Goal: Task Accomplishment & Management: Manage account settings

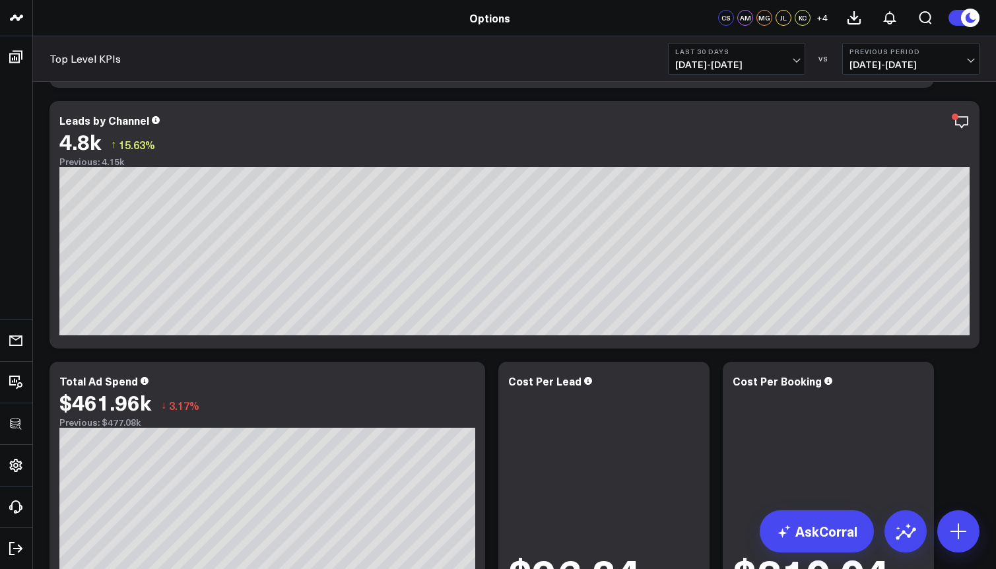
scroll to position [905, 0]
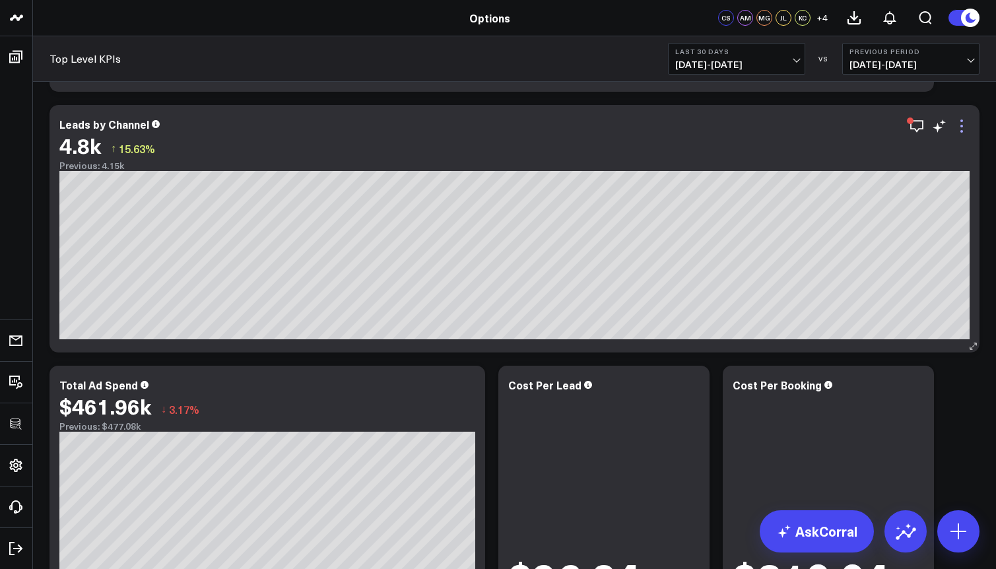
click at [964, 127] on icon at bounding box center [962, 126] width 16 height 16
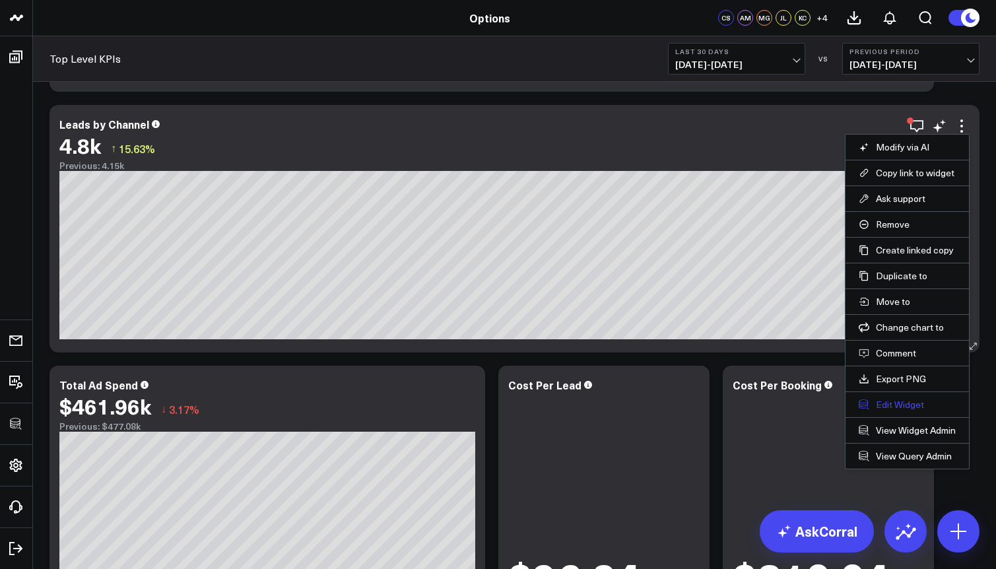
click at [885, 403] on button "Edit Widget" at bounding box center [907, 405] width 97 height 12
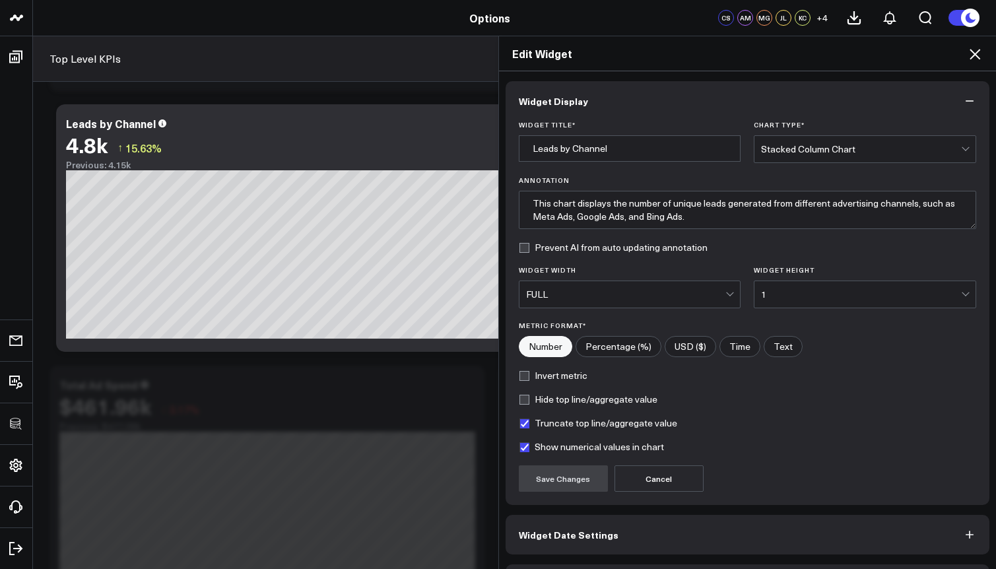
scroll to position [44, 0]
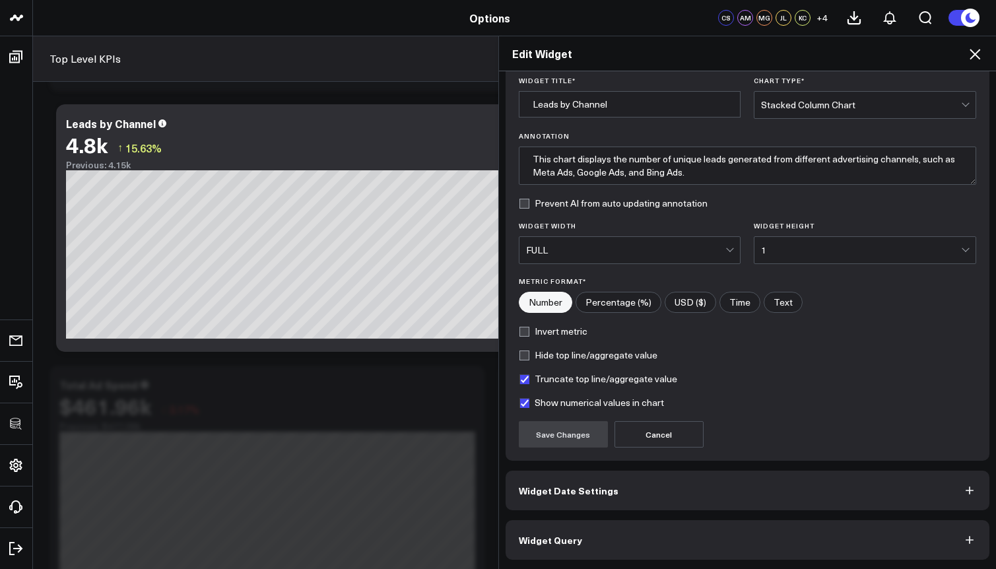
click at [613, 535] on button "Widget Query" at bounding box center [748, 540] width 484 height 40
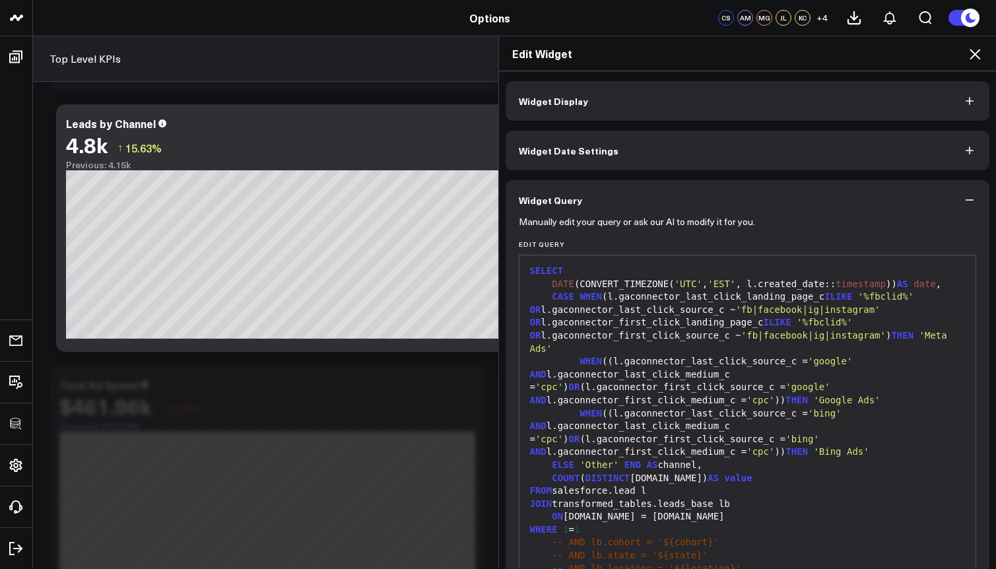
scroll to position [29, 0]
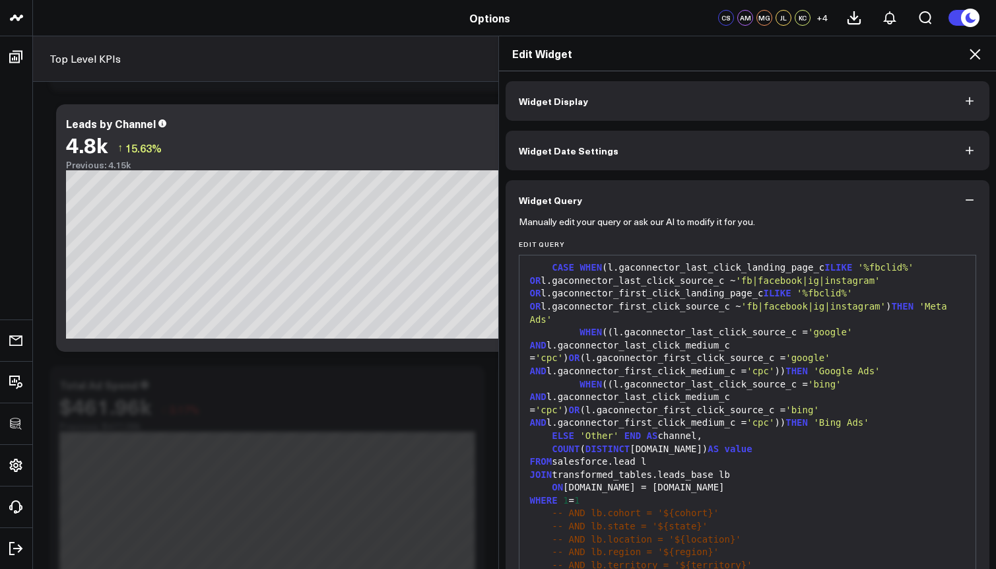
click at [977, 60] on icon at bounding box center [975, 54] width 16 height 16
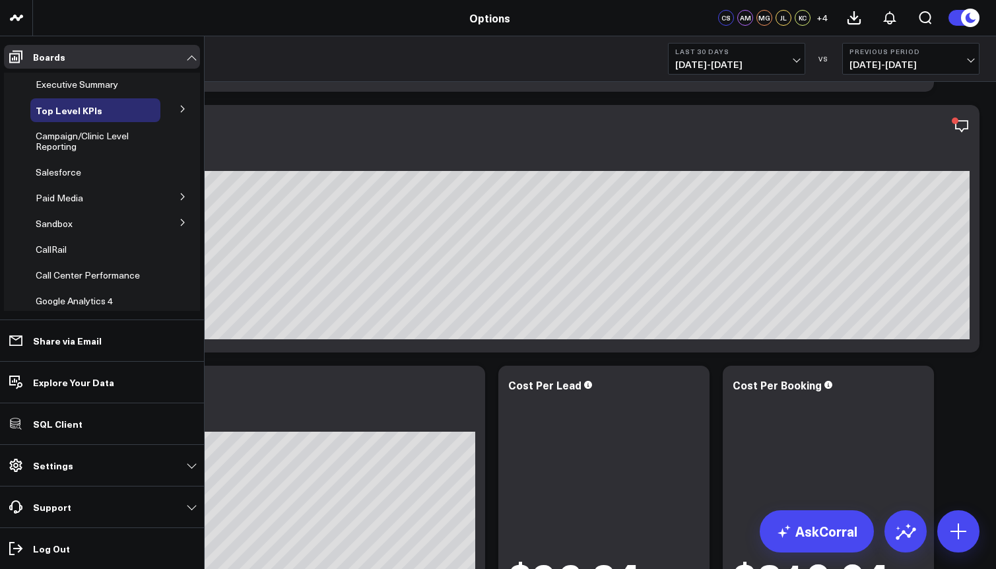
click at [183, 191] on button at bounding box center [183, 196] width 34 height 20
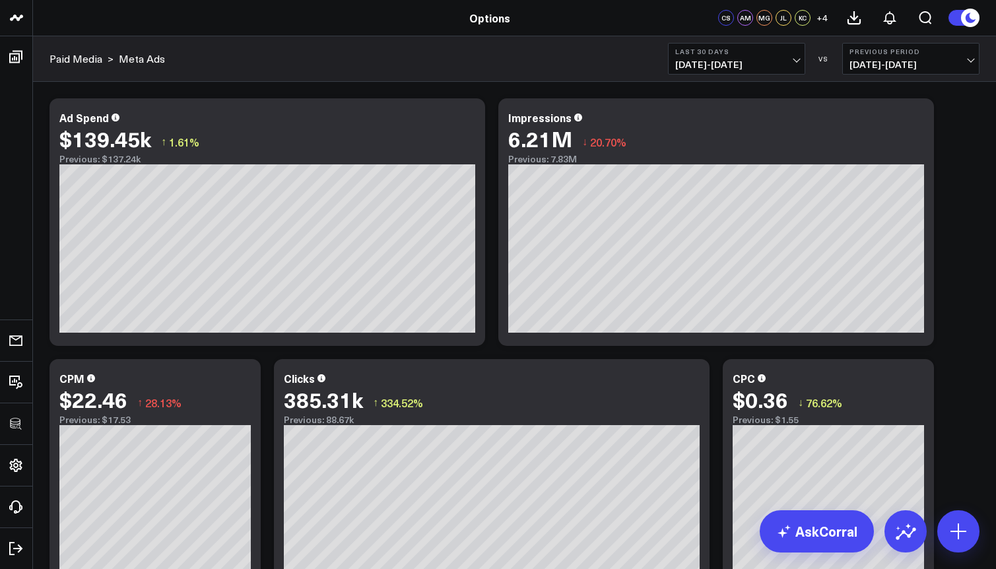
click at [834, 22] on div "CS AM MG JL KC + 4" at bounding box center [830, 18] width 225 height 36
click at [824, 20] on span "+ 4" at bounding box center [821, 17] width 11 height 9
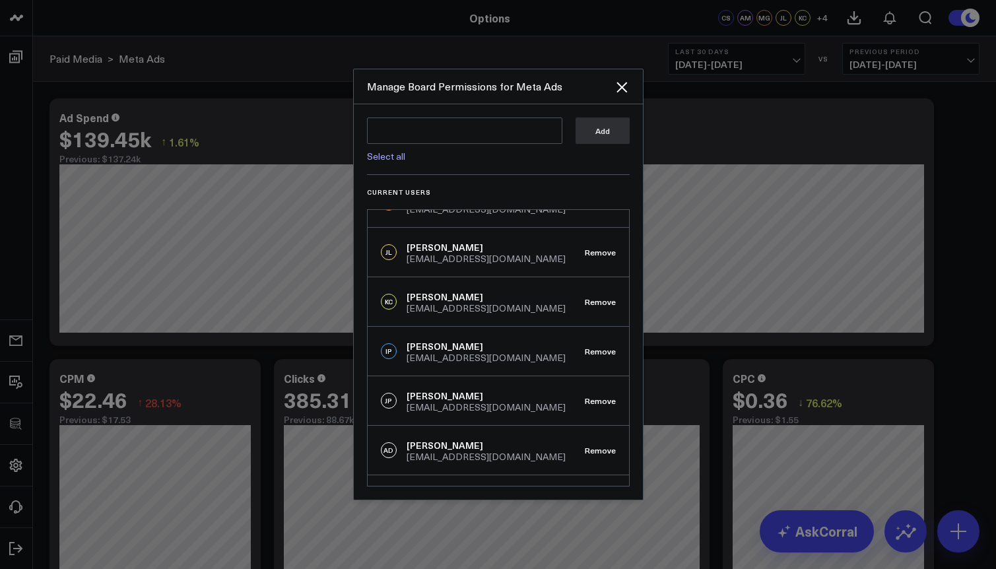
scroll to position [197, 0]
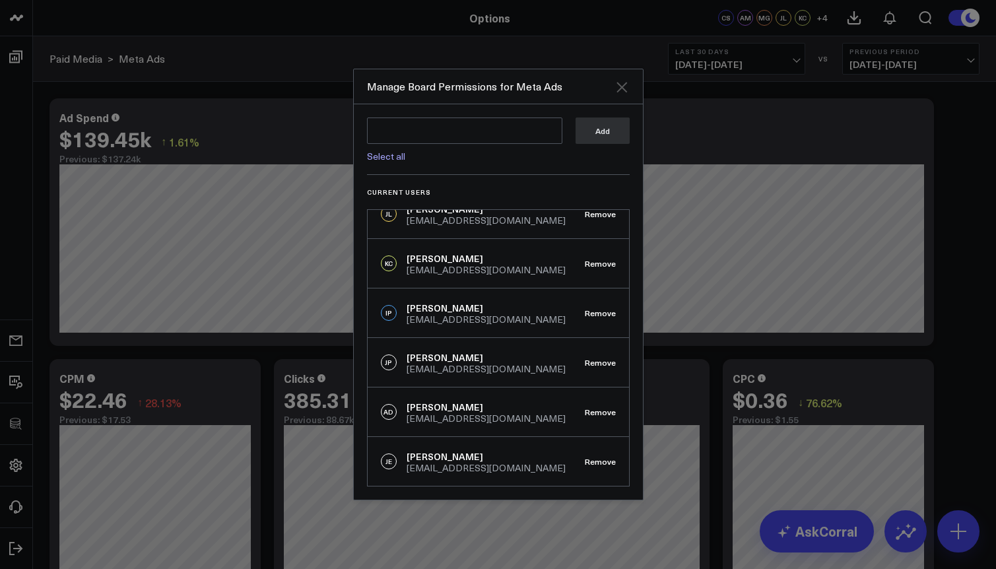
click at [621, 90] on icon "Close" at bounding box center [622, 87] width 16 height 16
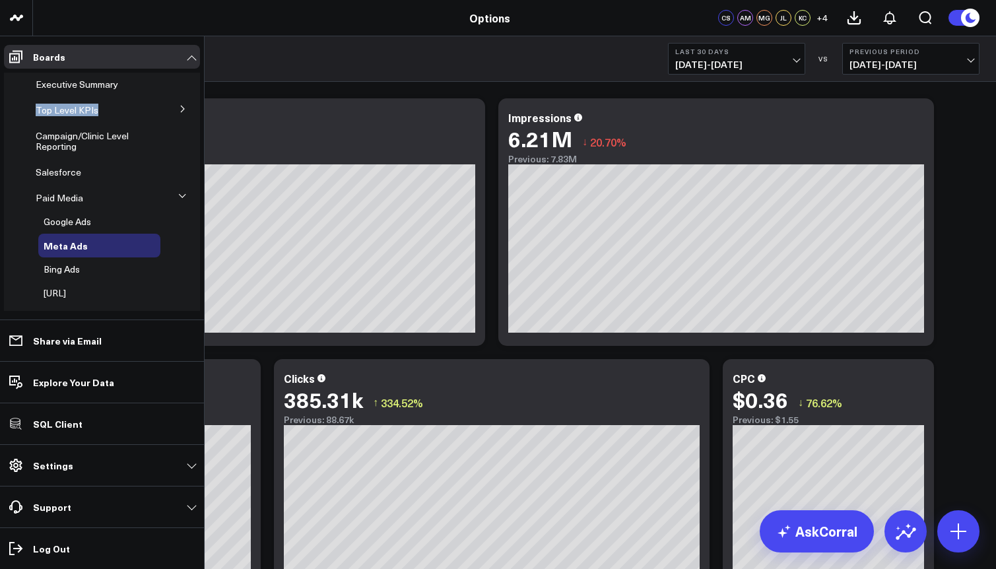
click at [171, 105] on button at bounding box center [183, 108] width 34 height 20
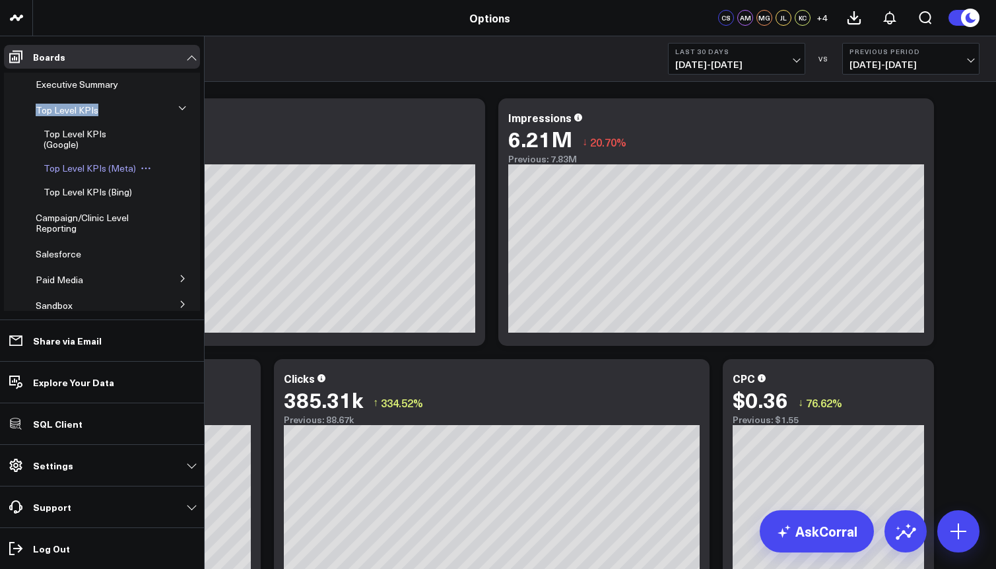
click at [77, 166] on span "Top Level KPIs (Meta)" at bounding box center [90, 168] width 92 height 13
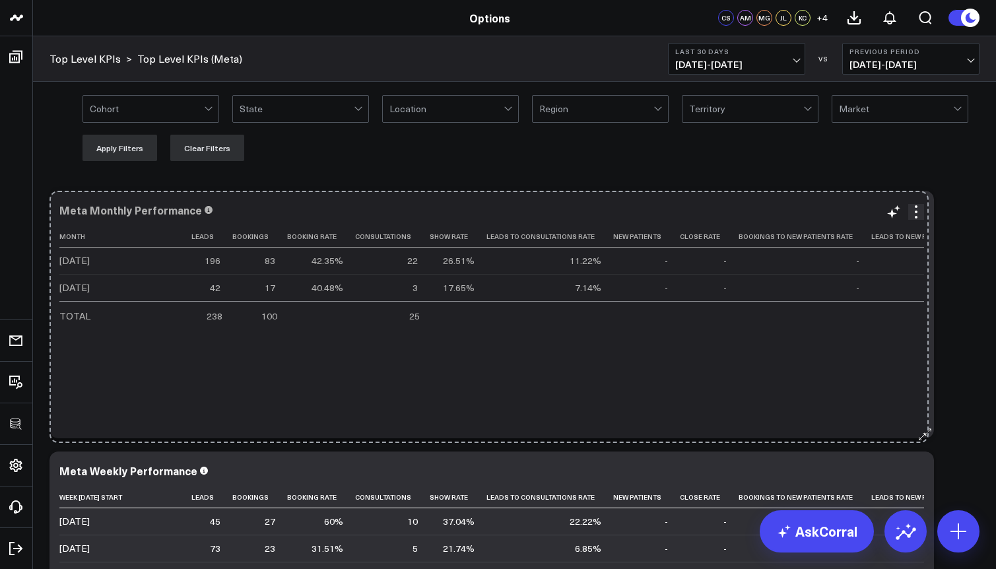
drag, startPoint x: 972, startPoint y: 430, endPoint x: 921, endPoint y: 435, distance: 51.7
click at [921, 435] on button at bounding box center [927, 431] width 13 height 13
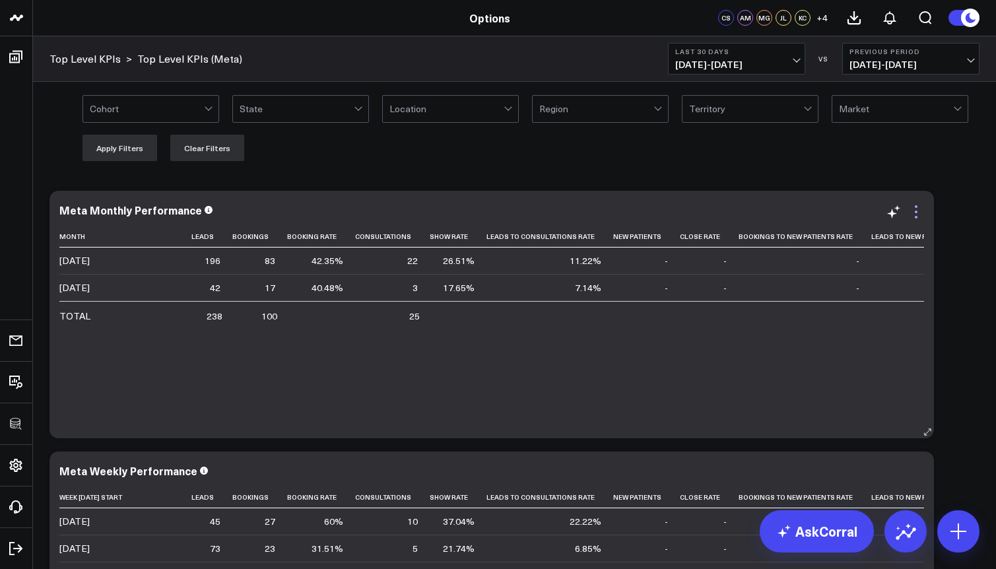
click at [917, 214] on icon at bounding box center [916, 212] width 16 height 16
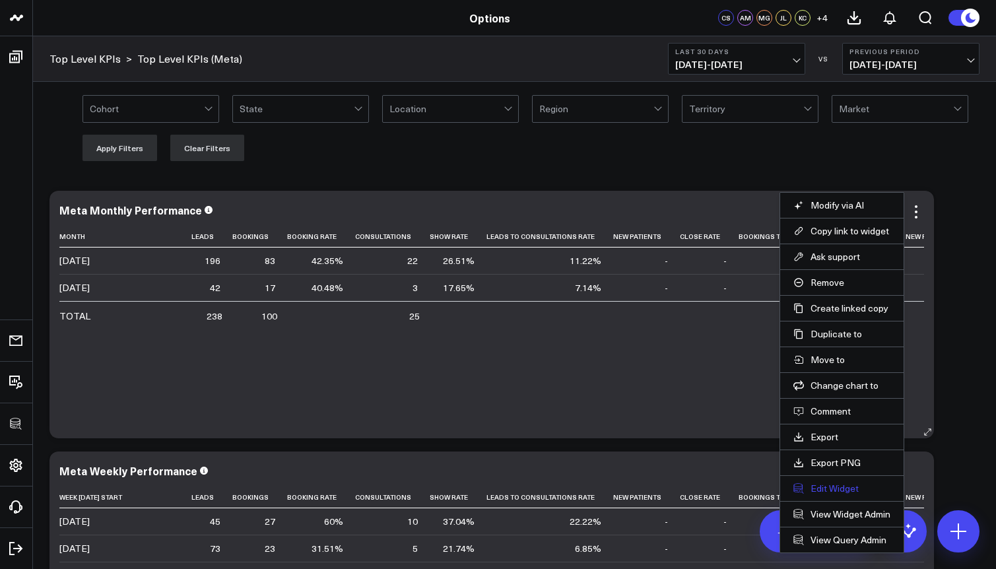
click at [841, 488] on button "Edit Widget" at bounding box center [841, 488] width 97 height 12
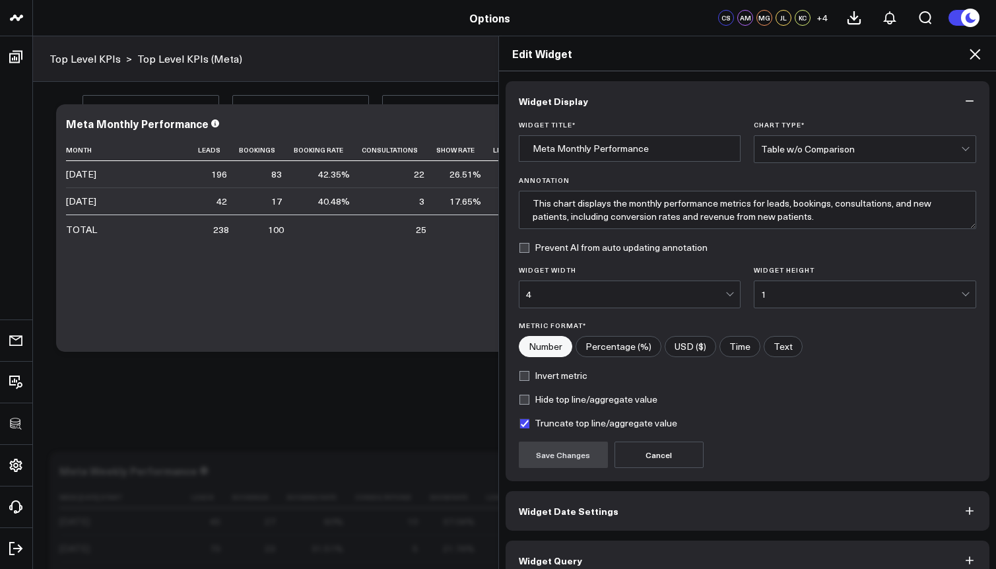
click at [647, 547] on button "Widget Query" at bounding box center [748, 560] width 484 height 40
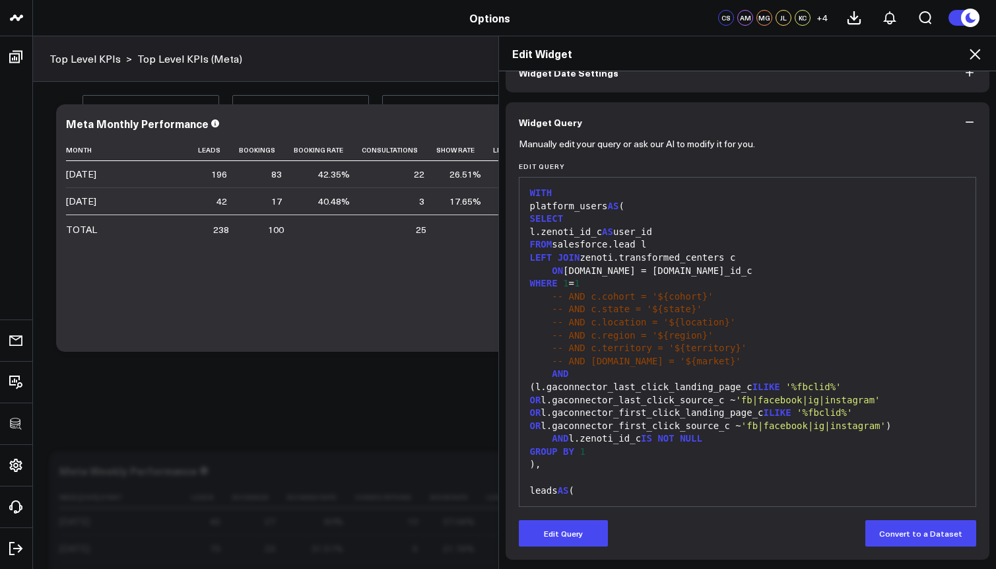
click at [975, 55] on icon at bounding box center [974, 54] width 11 height 11
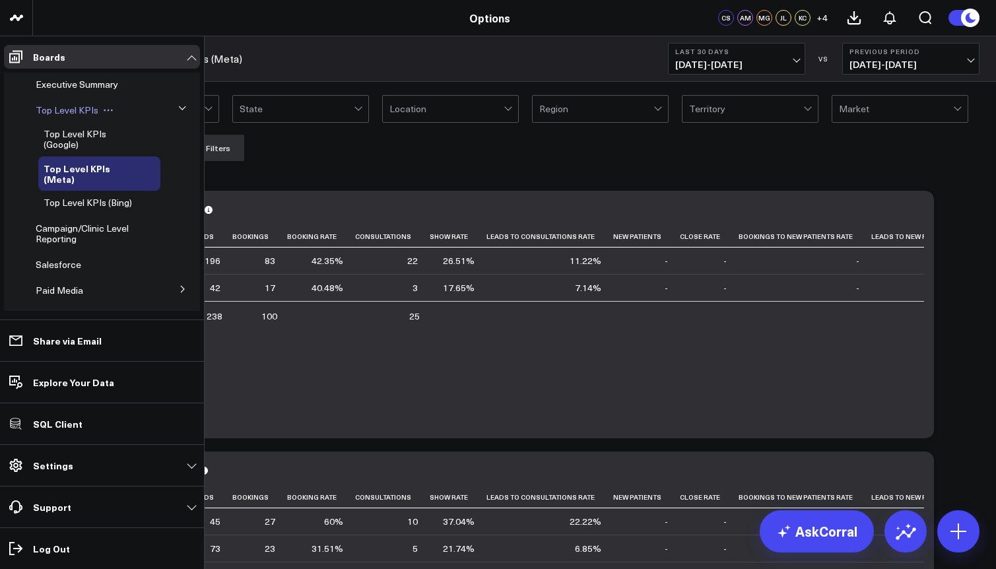
click at [57, 114] on span "Top Level KPIs" at bounding box center [67, 110] width 63 height 13
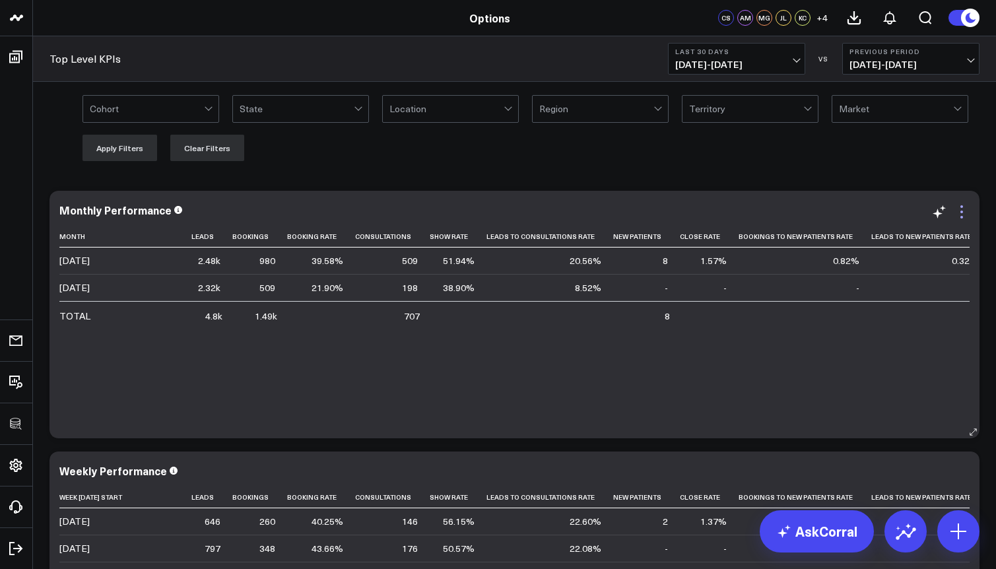
click at [962, 207] on icon at bounding box center [961, 206] width 3 height 3
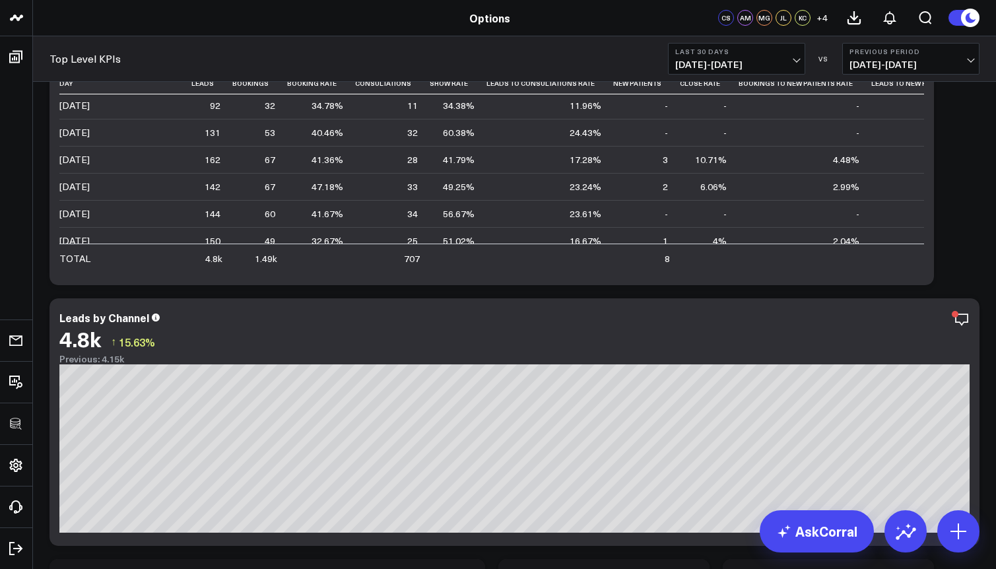
scroll to position [843, 0]
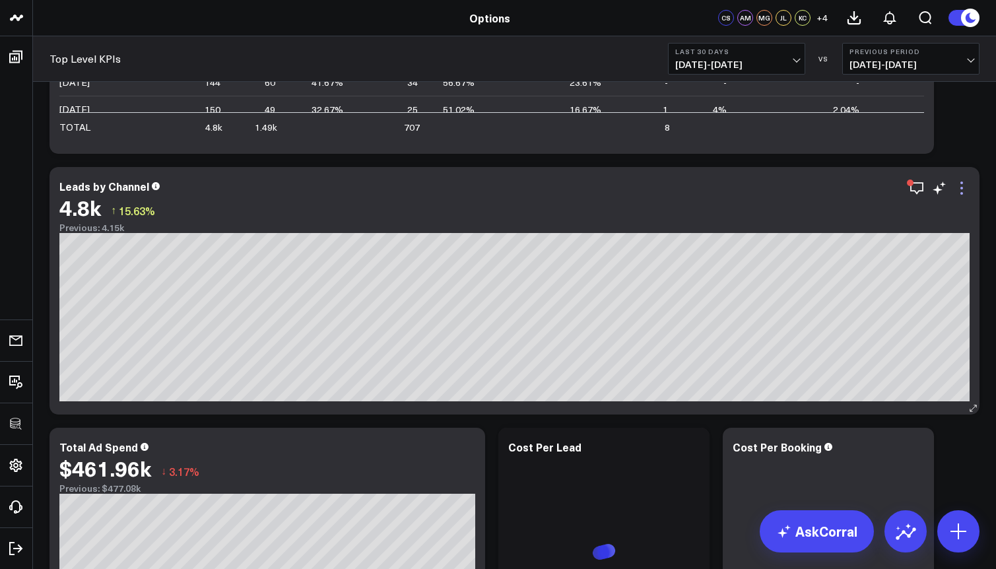
click at [967, 184] on icon at bounding box center [962, 188] width 16 height 16
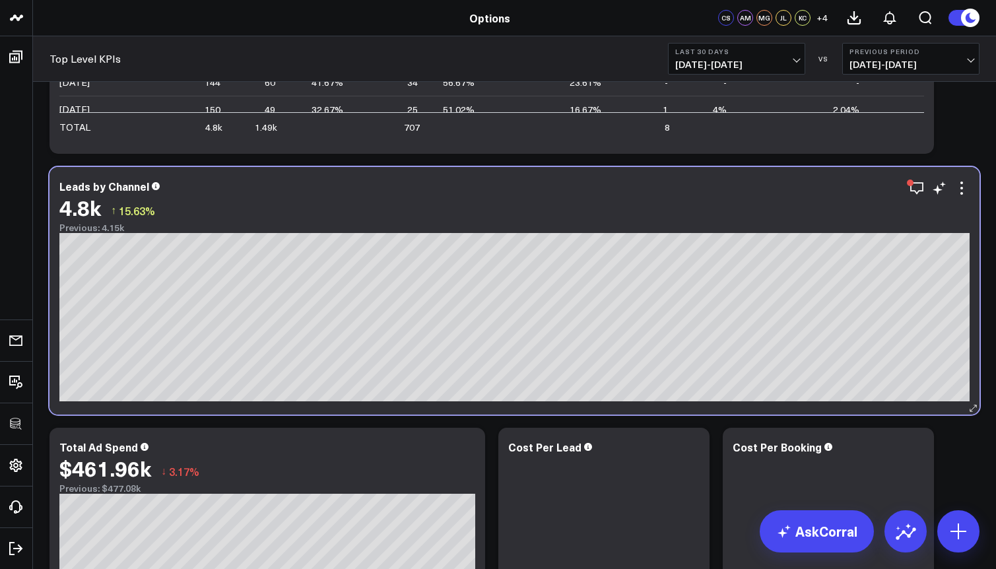
click at [907, 190] on div "Leads by Channel" at bounding box center [514, 186] width 910 height 12
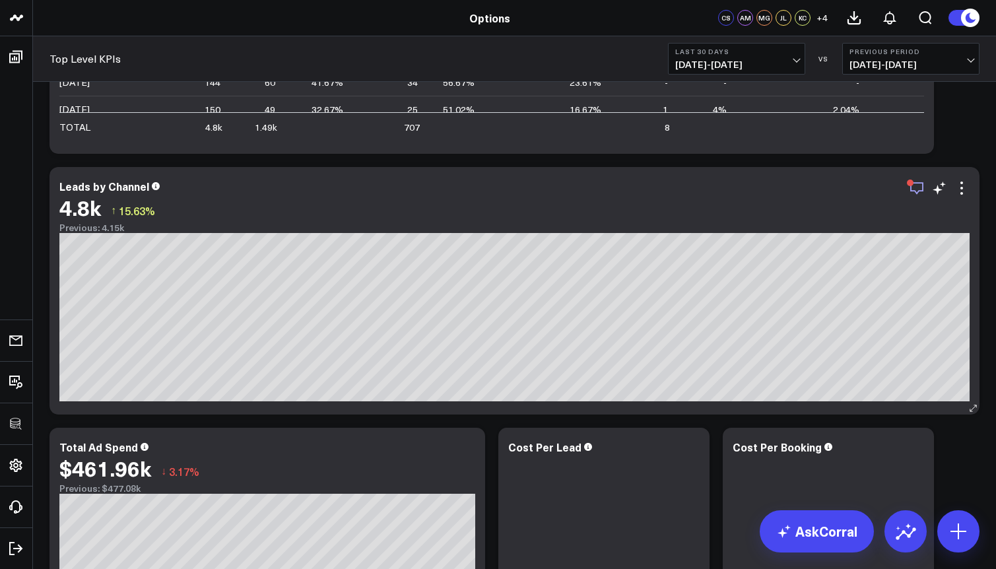
click at [915, 186] on icon "button" at bounding box center [917, 188] width 16 height 16
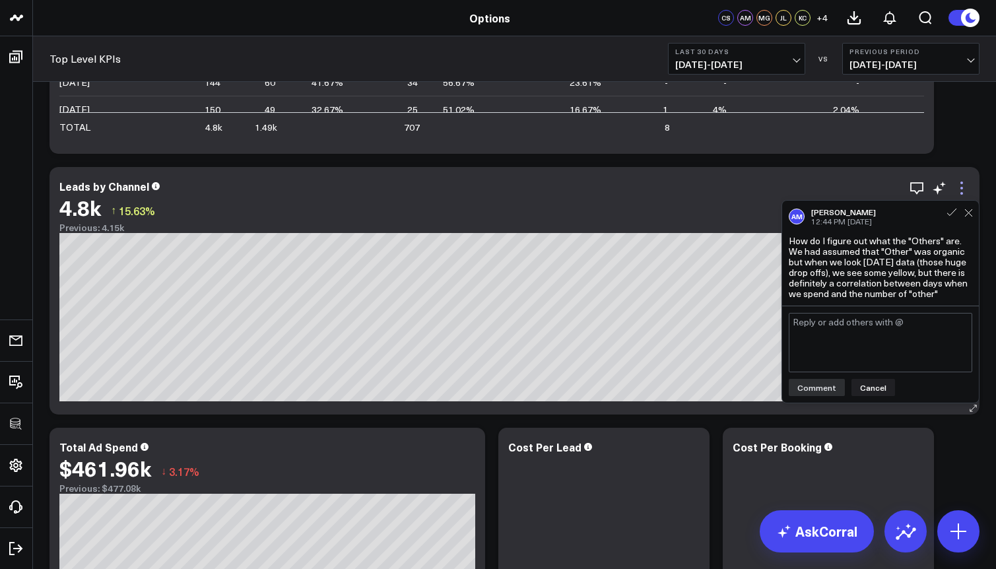
click at [958, 185] on icon at bounding box center [962, 188] width 16 height 16
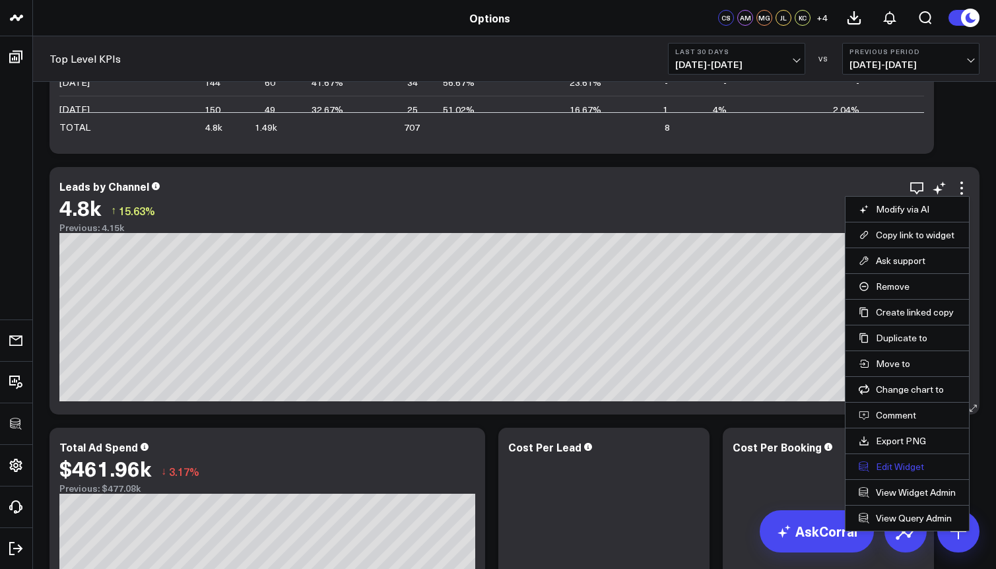
click at [896, 463] on button "Edit Widget" at bounding box center [907, 467] width 97 height 12
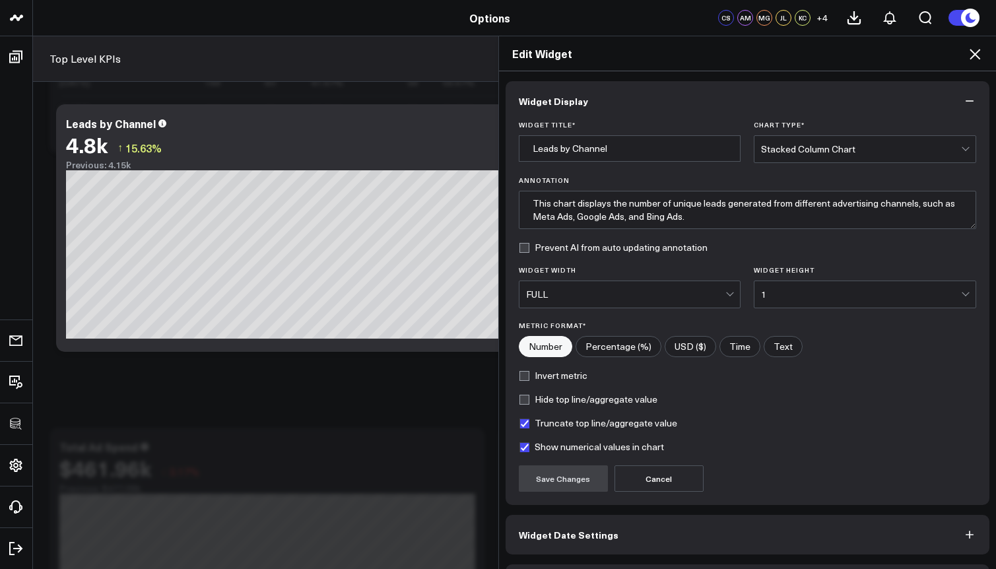
scroll to position [44, 0]
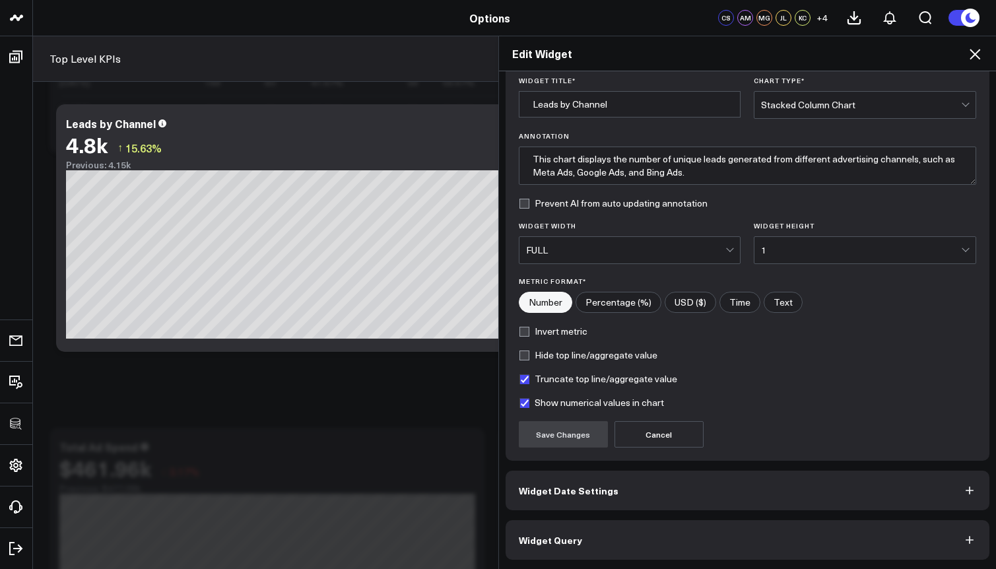
click at [608, 533] on button "Widget Query" at bounding box center [748, 540] width 484 height 40
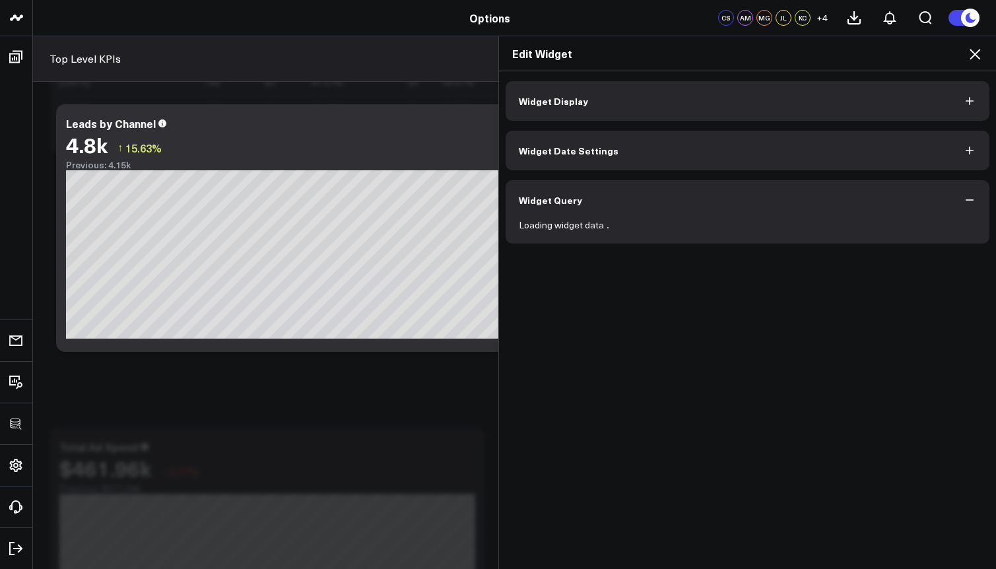
scroll to position [0, 0]
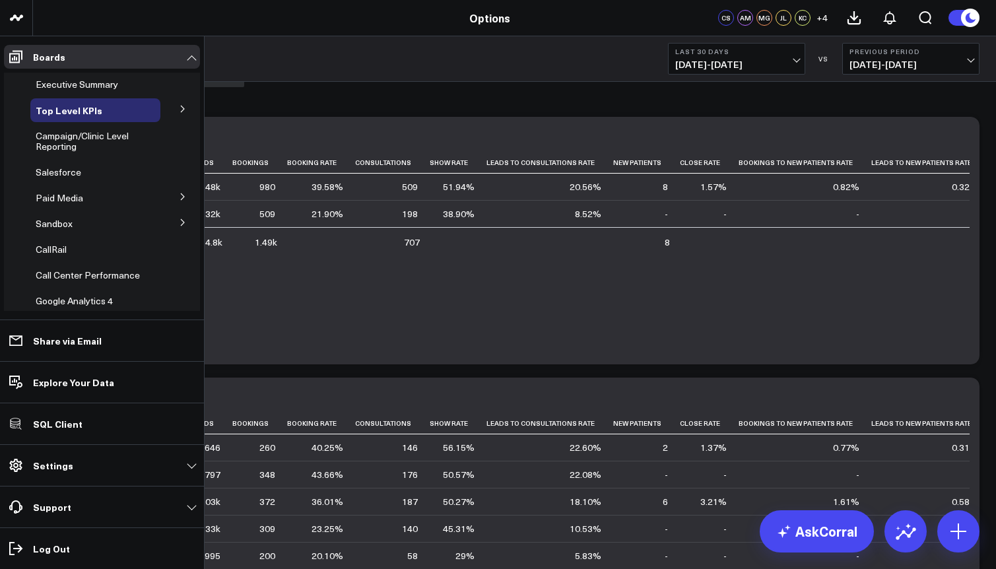
scroll to position [90, 0]
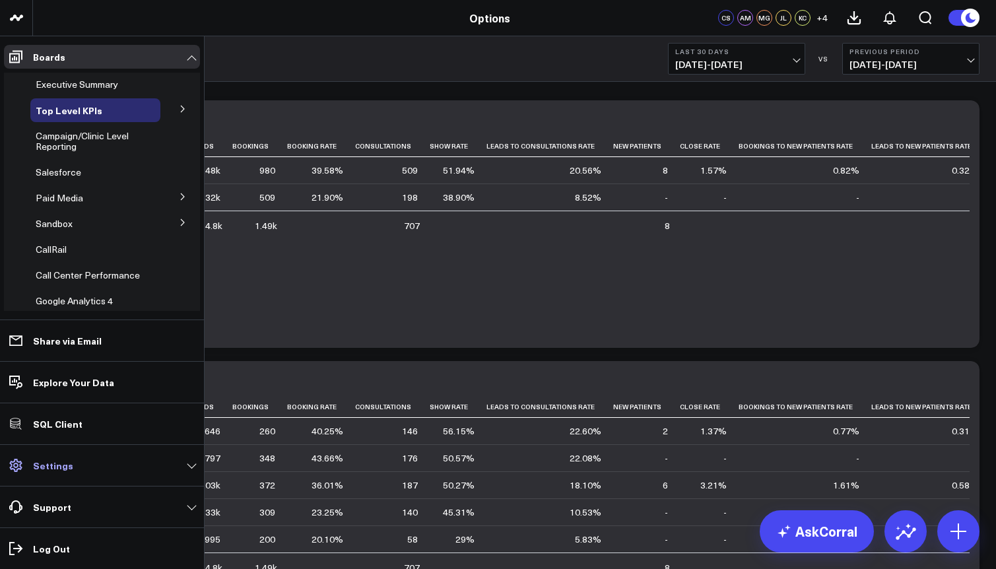
click at [80, 473] on link "Settings" at bounding box center [102, 465] width 196 height 24
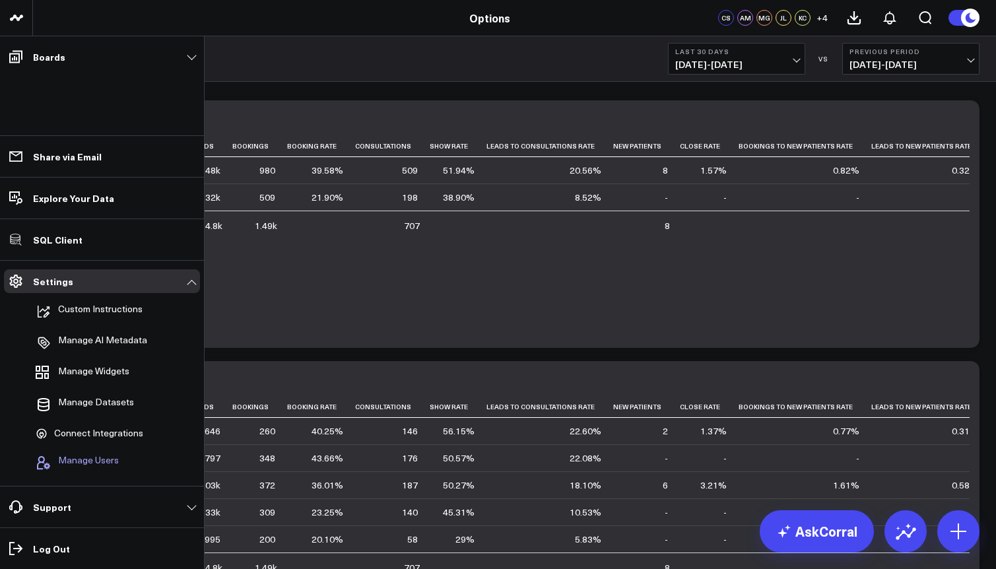
click at [88, 461] on span "Manage Users" at bounding box center [88, 463] width 61 height 16
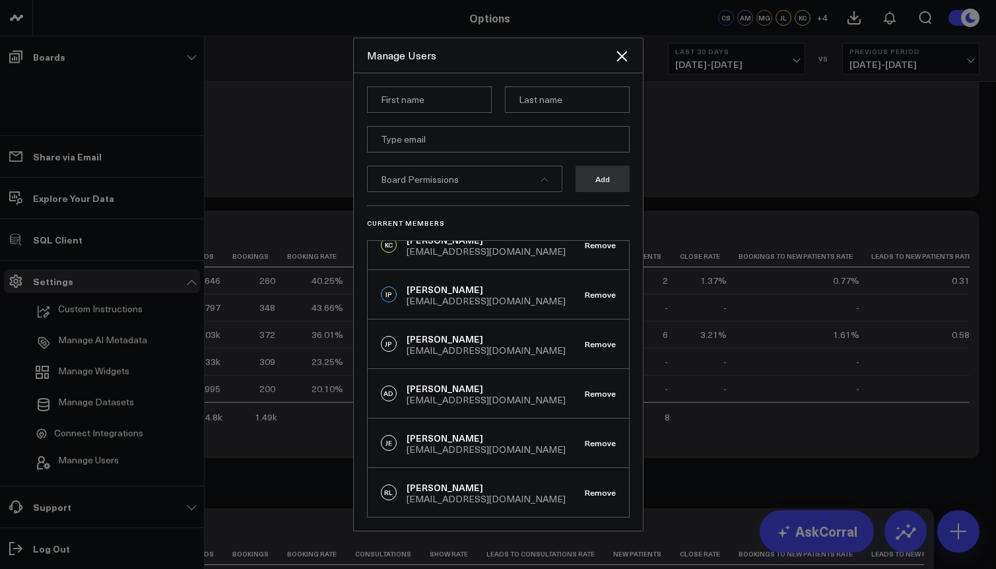
scroll to position [0, 0]
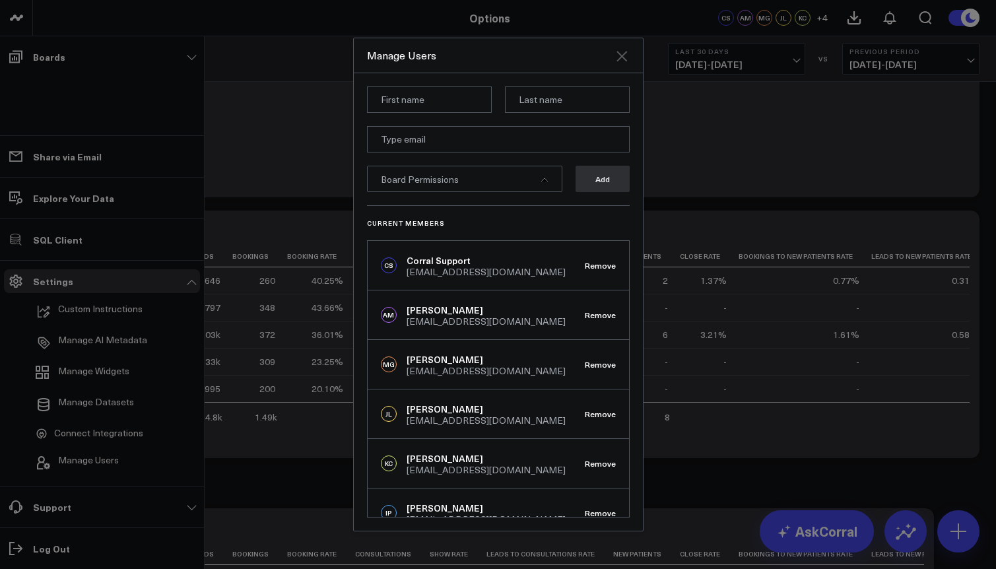
click at [620, 55] on icon "Close" at bounding box center [621, 56] width 11 height 11
